Goal: Information Seeking & Learning: Understand process/instructions

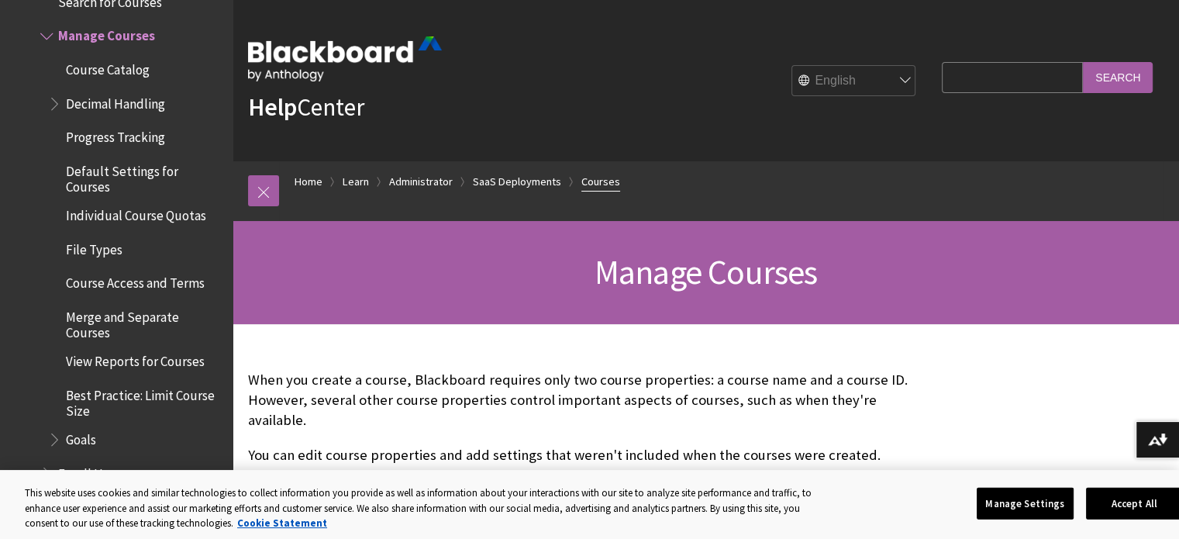
click at [607, 178] on link "Courses" at bounding box center [600, 181] width 39 height 19
click at [1128, 500] on button "Accept All" at bounding box center [1134, 503] width 97 height 33
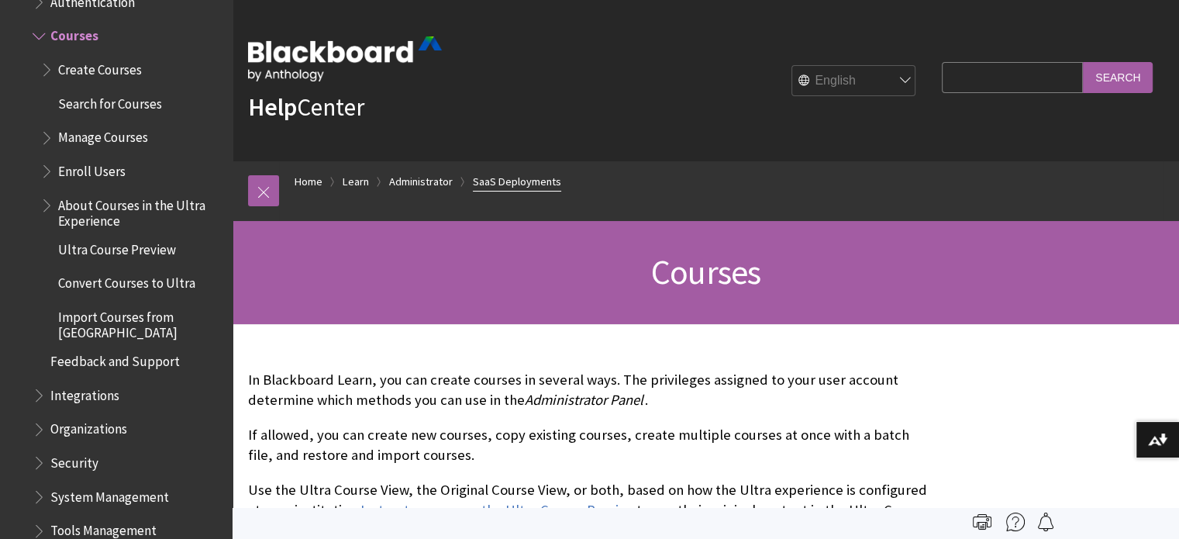
click at [535, 182] on link "SaaS Deployments" at bounding box center [517, 181] width 88 height 19
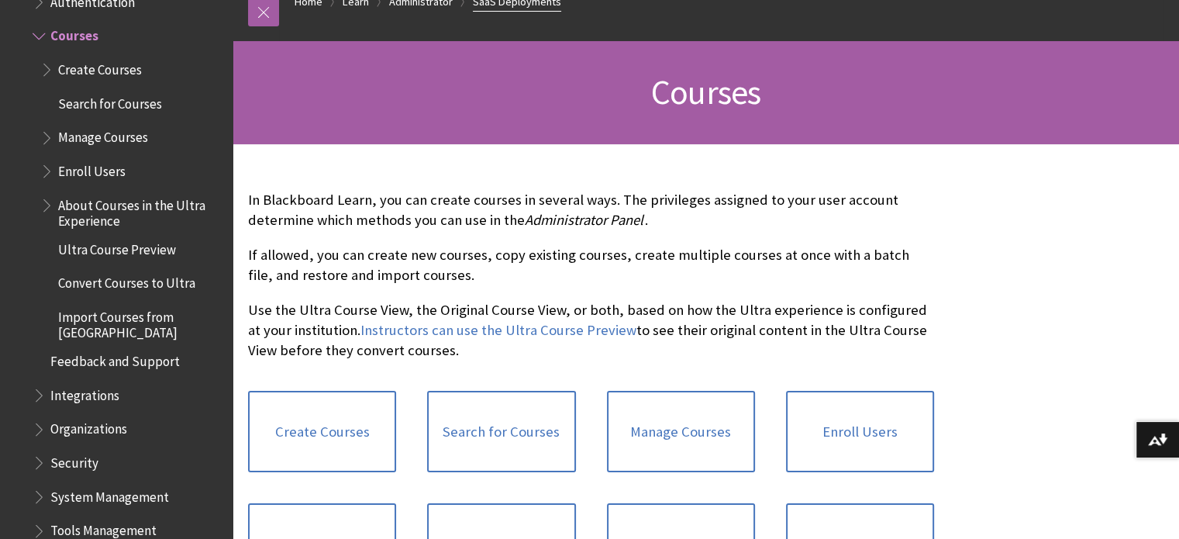
scroll to position [269, 0]
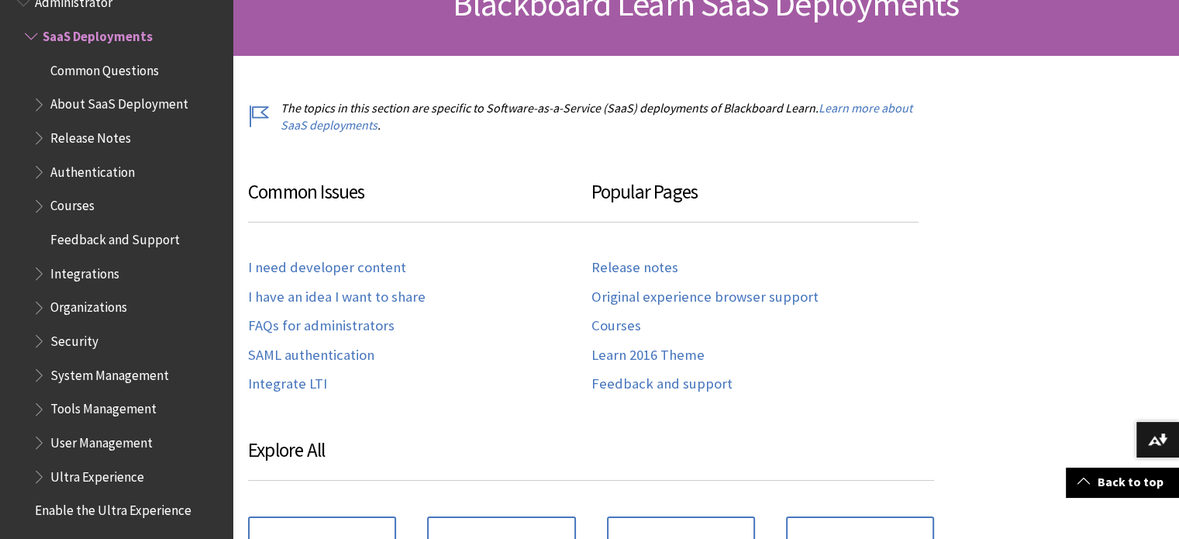
scroll to position [269, 0]
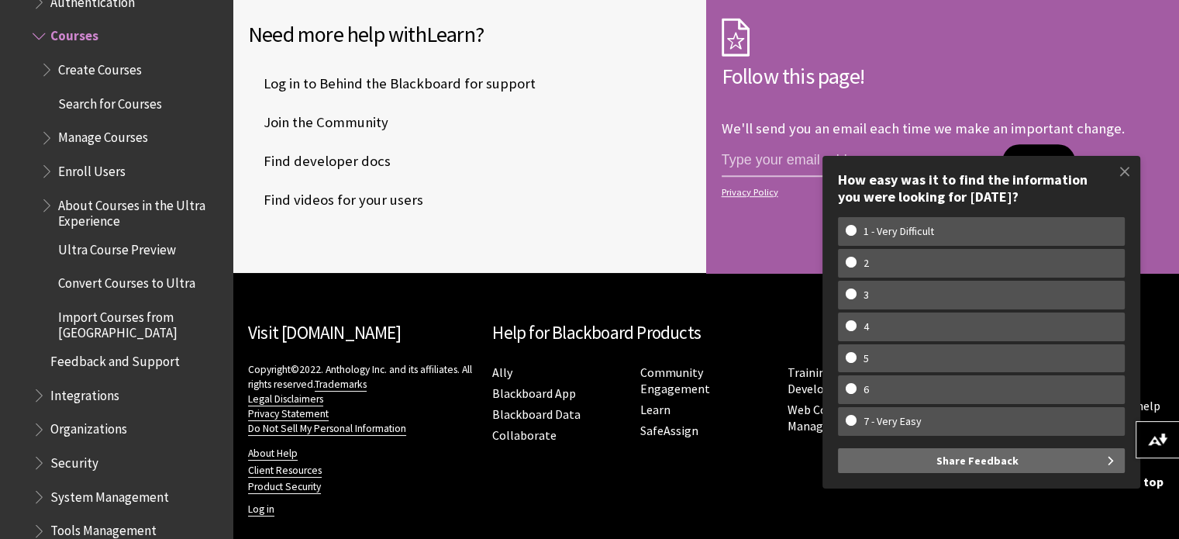
scroll to position [927, 0]
click at [1124, 167] on span at bounding box center [1124, 171] width 33 height 33
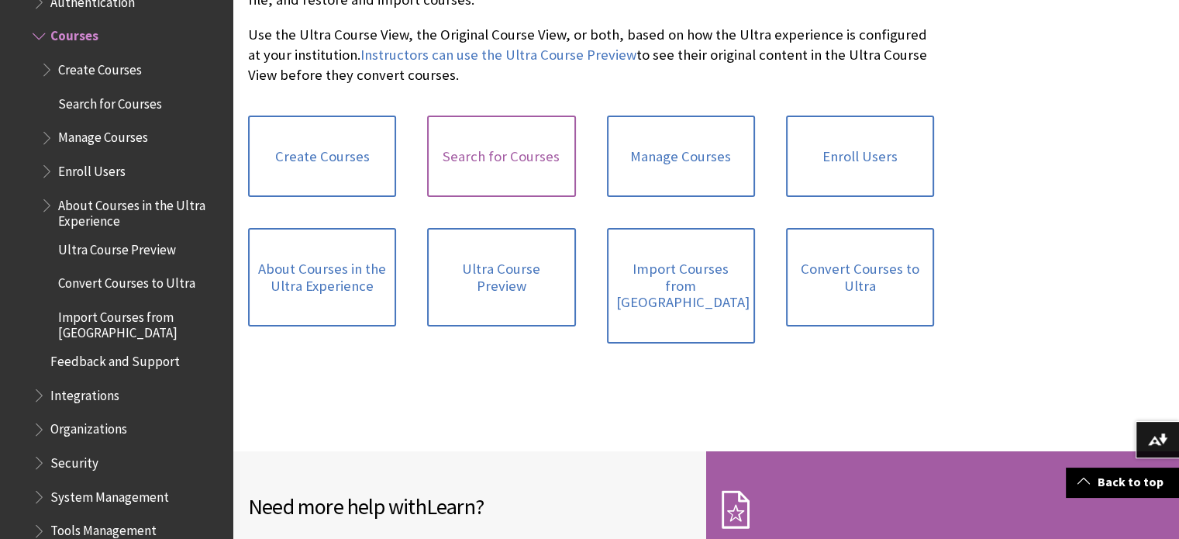
scroll to position [453, 0]
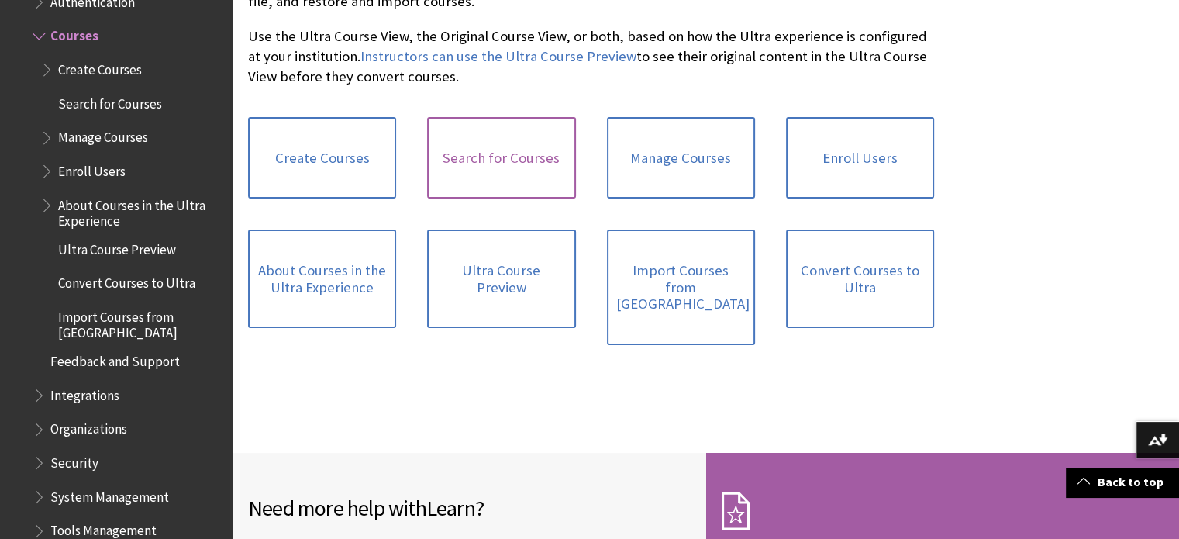
click at [504, 164] on link "Search for Courses" at bounding box center [501, 158] width 148 height 82
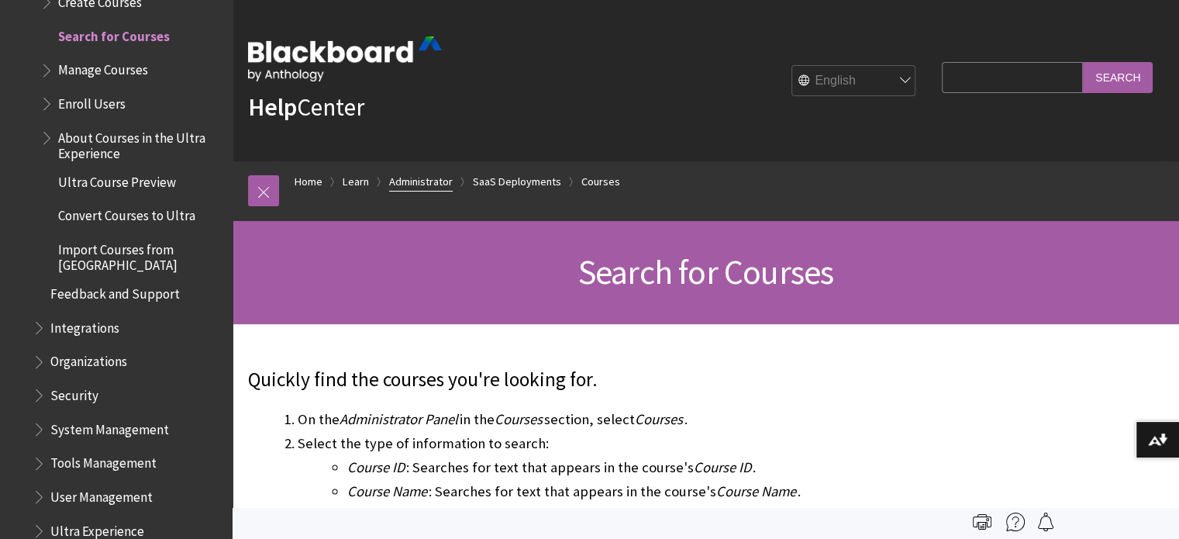
click at [433, 180] on link "Administrator" at bounding box center [421, 181] width 64 height 19
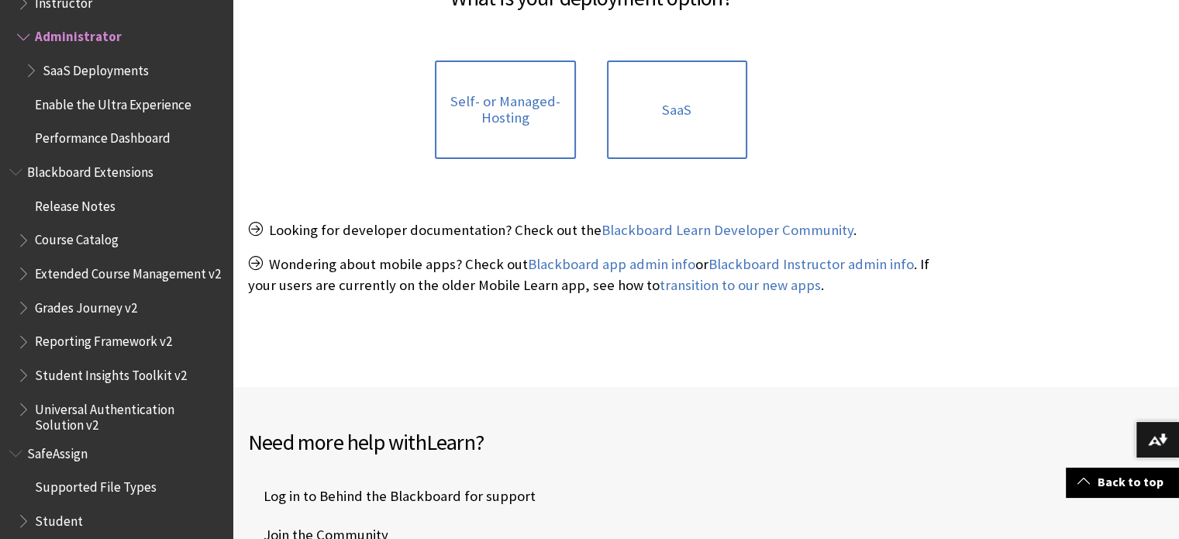
scroll to position [356, 0]
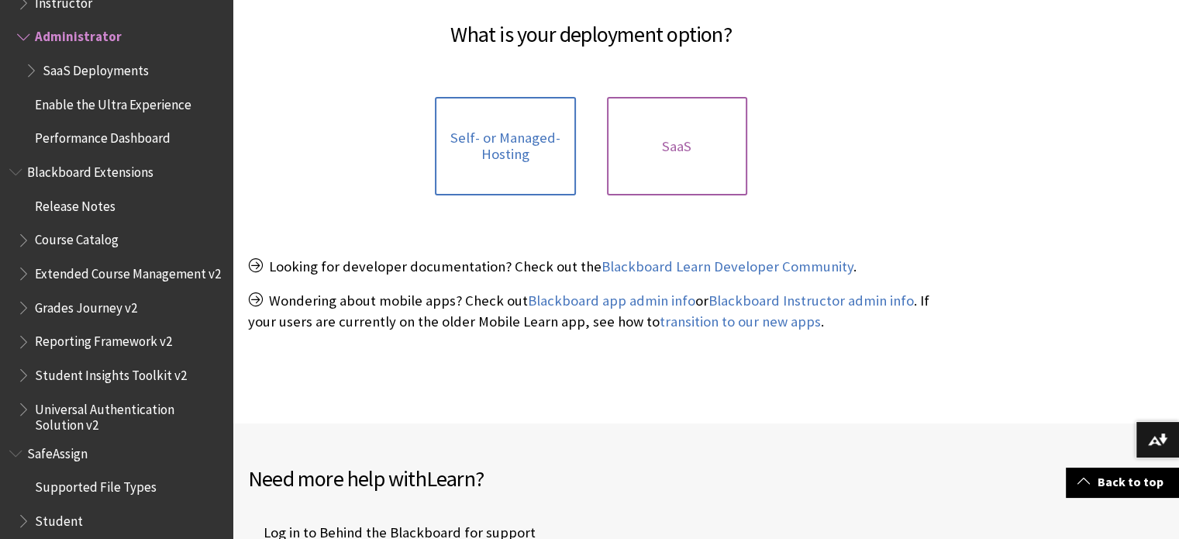
click at [657, 148] on link "SaaS" at bounding box center [677, 146] width 140 height 98
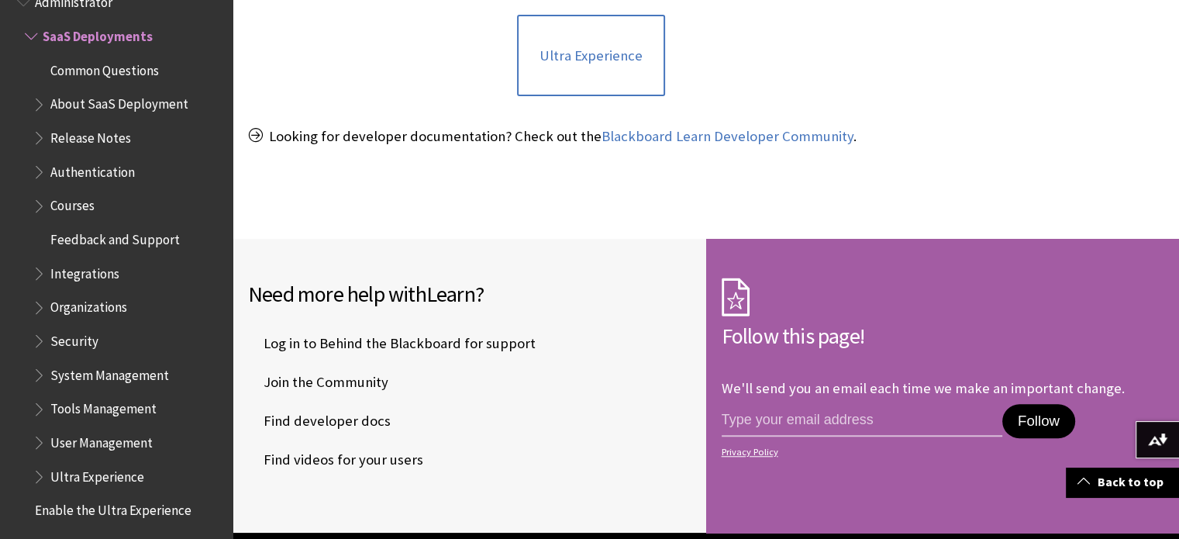
scroll to position [1317, 0]
